Goal: Information Seeking & Learning: Learn about a topic

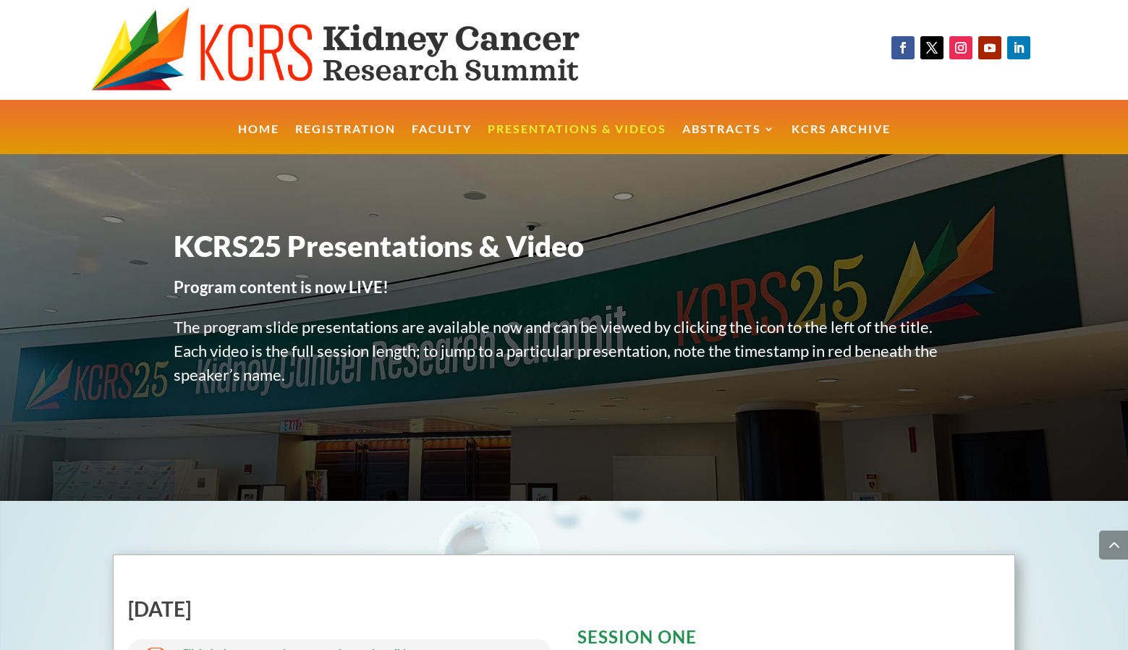
scroll to position [7352, 0]
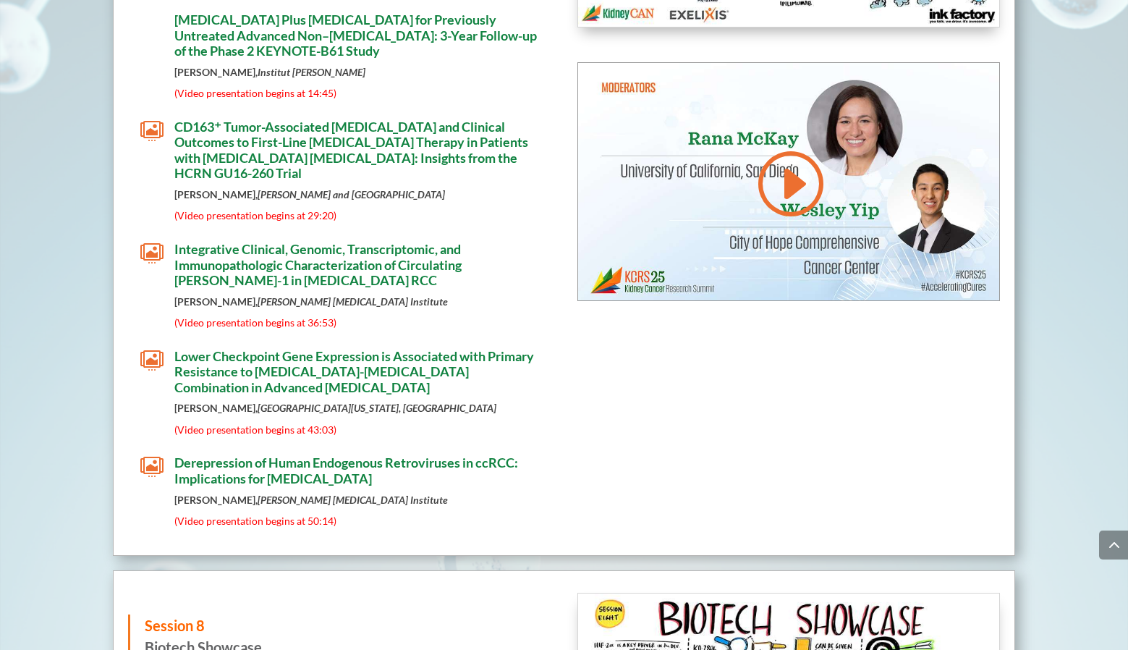
click at [263, 348] on span "Lower Checkpoint Gene Expression is Associated with Primary Resistance to [MEDI…" at bounding box center [353, 371] width 359 height 47
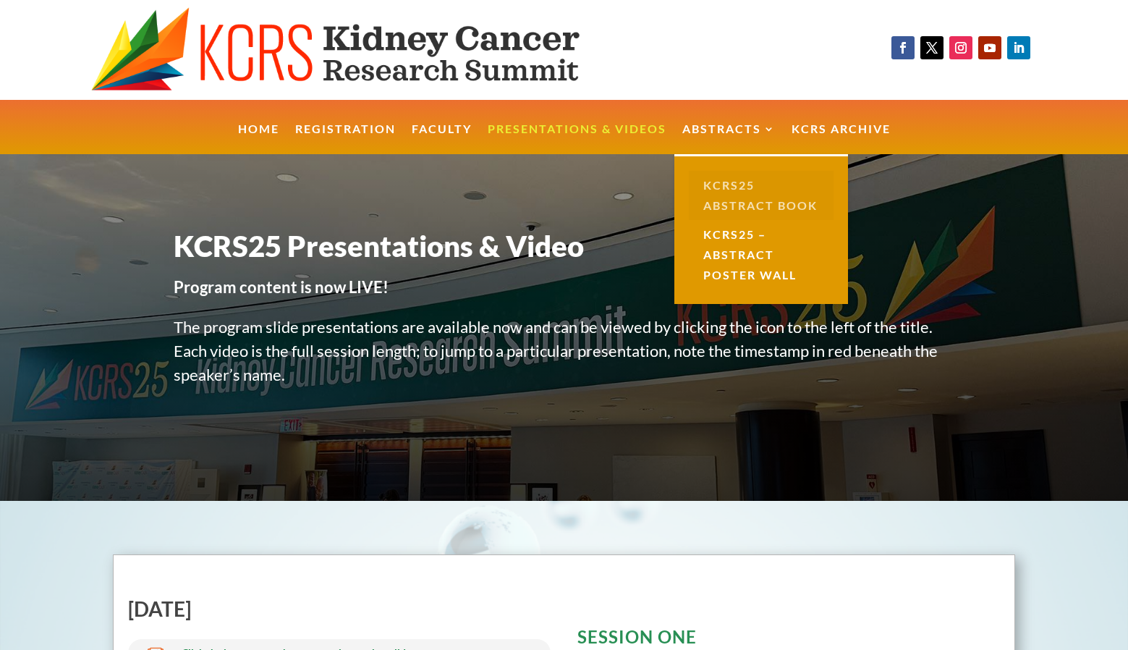
click at [730, 202] on link "KCRS25 Abstract Book" at bounding box center [761, 195] width 145 height 49
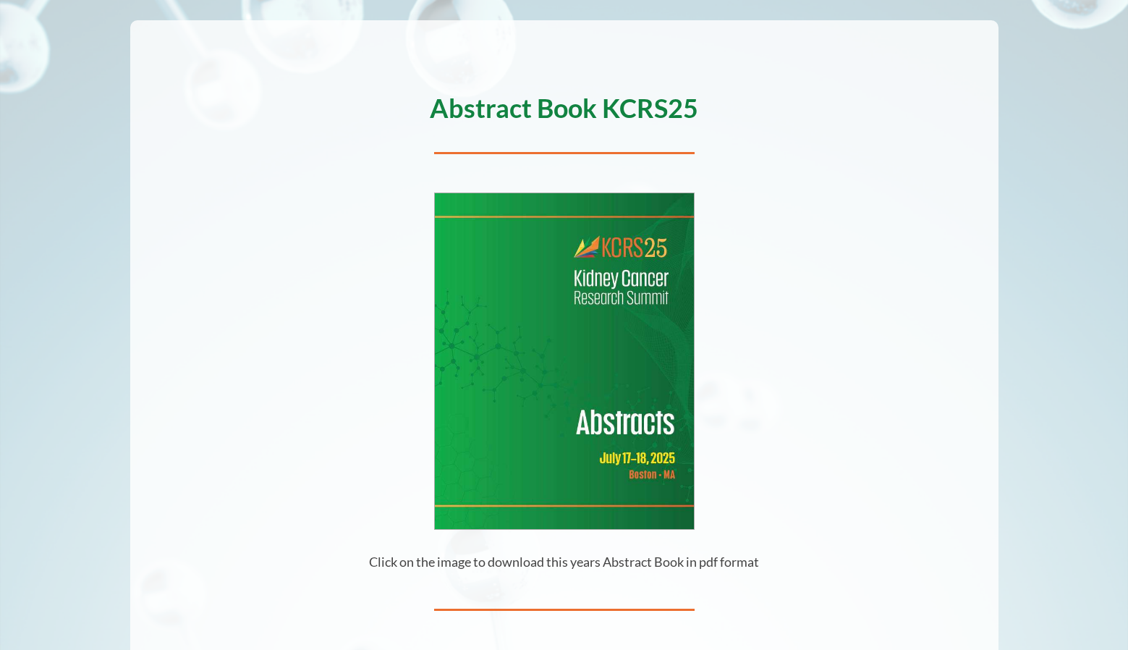
scroll to position [174, 0]
click at [598, 339] on img at bounding box center [564, 359] width 259 height 335
